Goal: Transaction & Acquisition: Purchase product/service

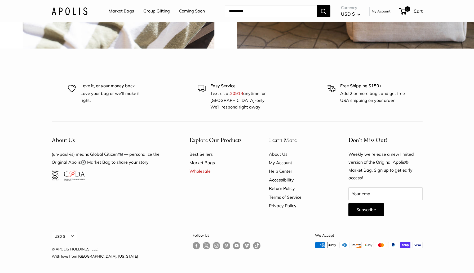
scroll to position [1529, 0]
click at [205, 152] on link "Best Sellers" at bounding box center [219, 154] width 61 height 8
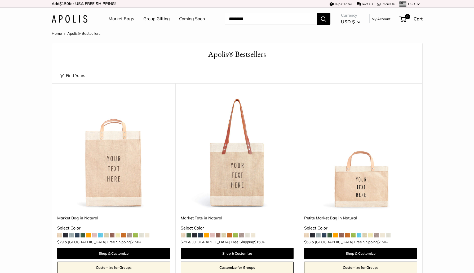
click at [0, 0] on img at bounding box center [0, 0] width 0 height 0
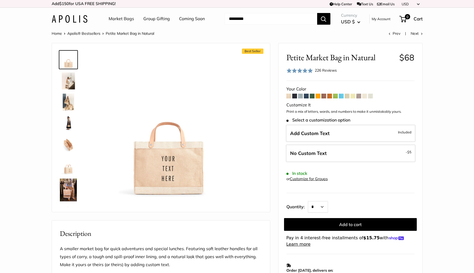
click at [328, 97] on span at bounding box center [329, 96] width 5 height 5
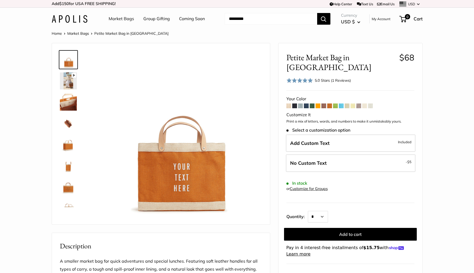
click at [320, 103] on span at bounding box center [318, 105] width 5 height 5
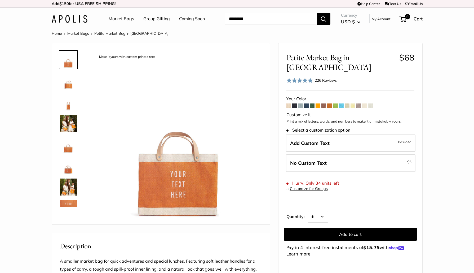
click at [347, 103] on span at bounding box center [347, 105] width 5 height 5
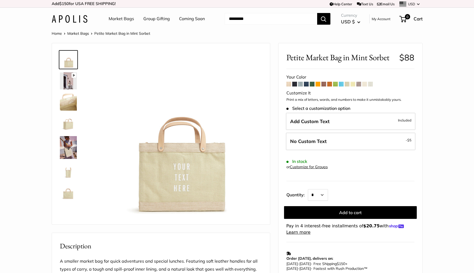
click at [355, 86] on span at bounding box center [353, 84] width 5 height 5
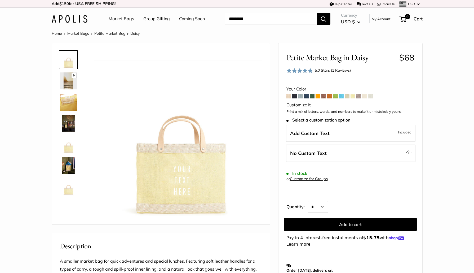
click at [364, 96] on span at bounding box center [364, 96] width 5 height 5
click at [85, 33] on link "Market Bags" at bounding box center [78, 33] width 22 height 5
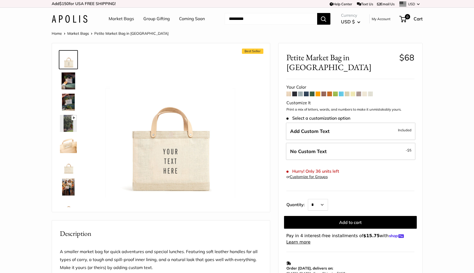
click at [371, 91] on span at bounding box center [370, 93] width 5 height 5
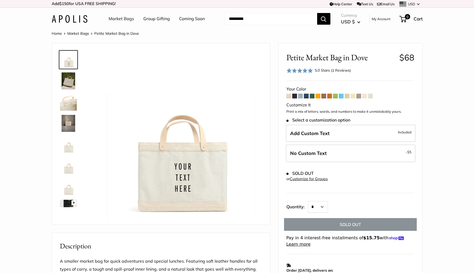
click at [289, 95] on span at bounding box center [288, 96] width 5 height 5
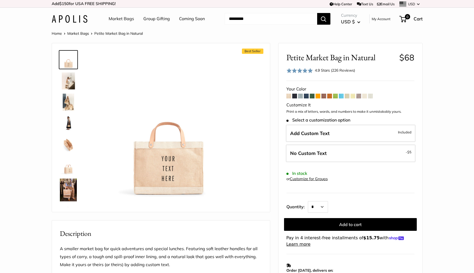
click at [293, 96] on span at bounding box center [294, 96] width 5 height 5
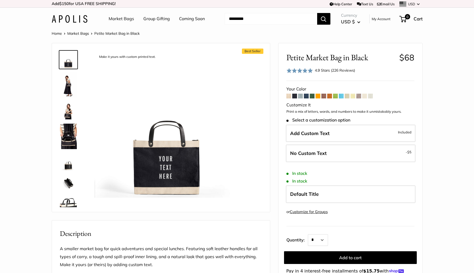
click at [303, 97] on form "Your Color" at bounding box center [350, 182] width 128 height 195
click at [74, 93] on img at bounding box center [68, 84] width 17 height 25
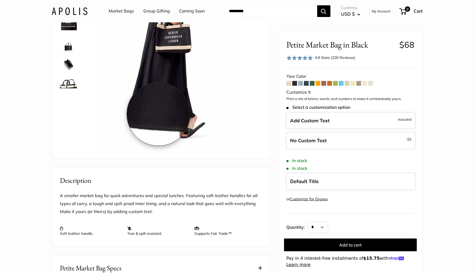
scroll to position [53, 0]
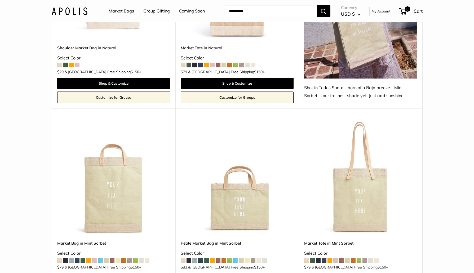
scroll to position [1935, 0]
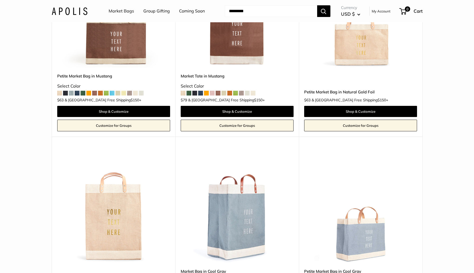
click at [117, 12] on link "Market Bags" at bounding box center [121, 11] width 25 height 8
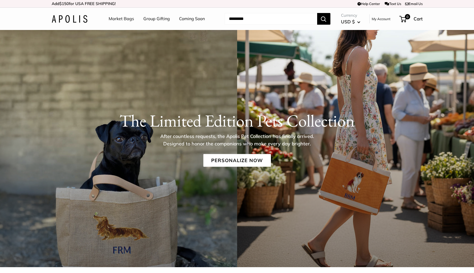
click at [196, 20] on link "Coming Soon" at bounding box center [192, 19] width 26 height 8
click at [120, 21] on link "Market Bags" at bounding box center [121, 19] width 25 height 8
click at [235, 158] on link "Personalize Now" at bounding box center [237, 160] width 68 height 13
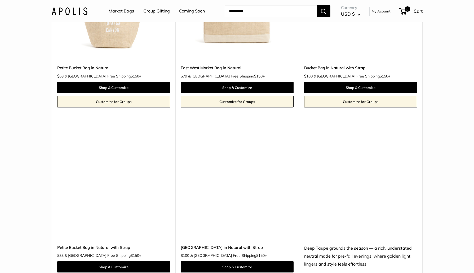
scroll to position [1920, 0]
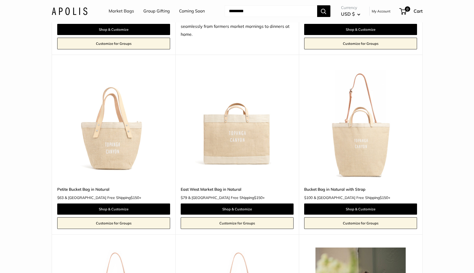
click at [0, 0] on img at bounding box center [0, 0] width 0 height 0
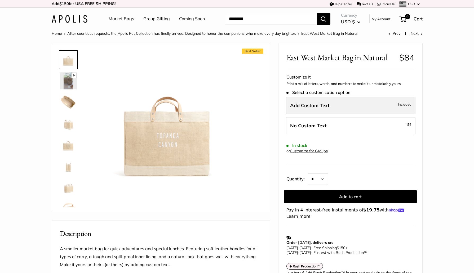
click at [321, 105] on span "Add Custom Text" at bounding box center [309, 105] width 39 height 6
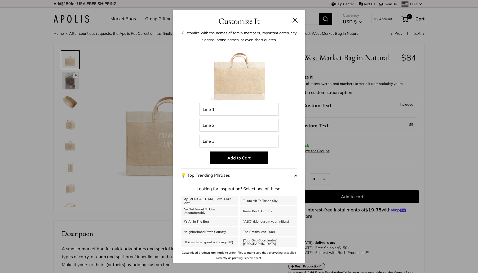
click at [382, 167] on div "Customize It Customize with the names of family members, important dates, city …" at bounding box center [239, 136] width 478 height 273
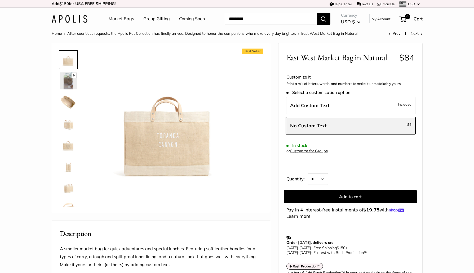
click at [324, 125] on span "No Custom Text" at bounding box center [308, 125] width 37 height 6
click at [398, 166] on form "Customize It Print a mix of letters, words, and numbers to make it unmistakably…" at bounding box center [350, 146] width 128 height 146
click at [67, 97] on img at bounding box center [68, 102] width 17 height 17
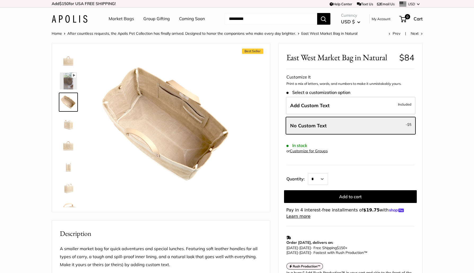
click at [73, 127] on img at bounding box center [68, 123] width 17 height 17
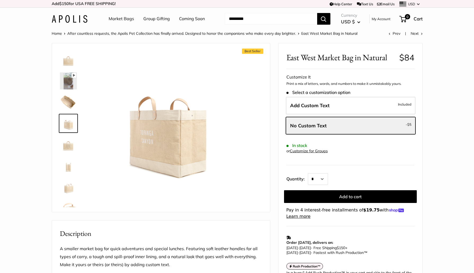
click at [73, 148] on img at bounding box center [68, 144] width 17 height 17
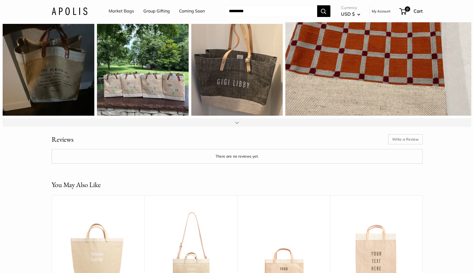
scroll to position [822, 0]
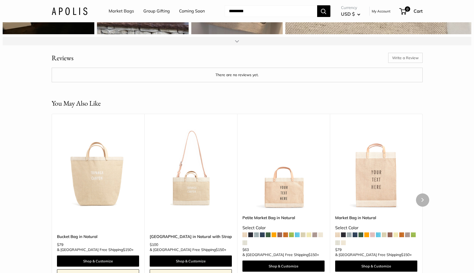
click at [0, 0] on img at bounding box center [0, 0] width 0 height 0
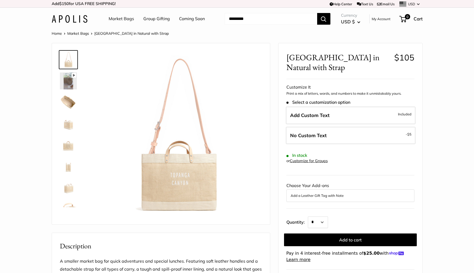
click at [66, 101] on img at bounding box center [68, 102] width 17 height 17
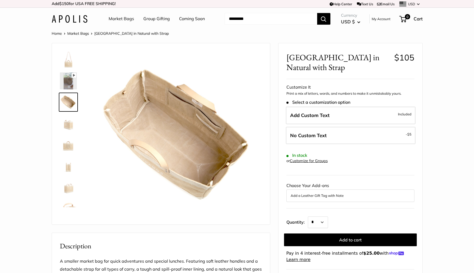
click at [70, 128] on img at bounding box center [68, 123] width 17 height 17
